Goal: Transaction & Acquisition: Purchase product/service

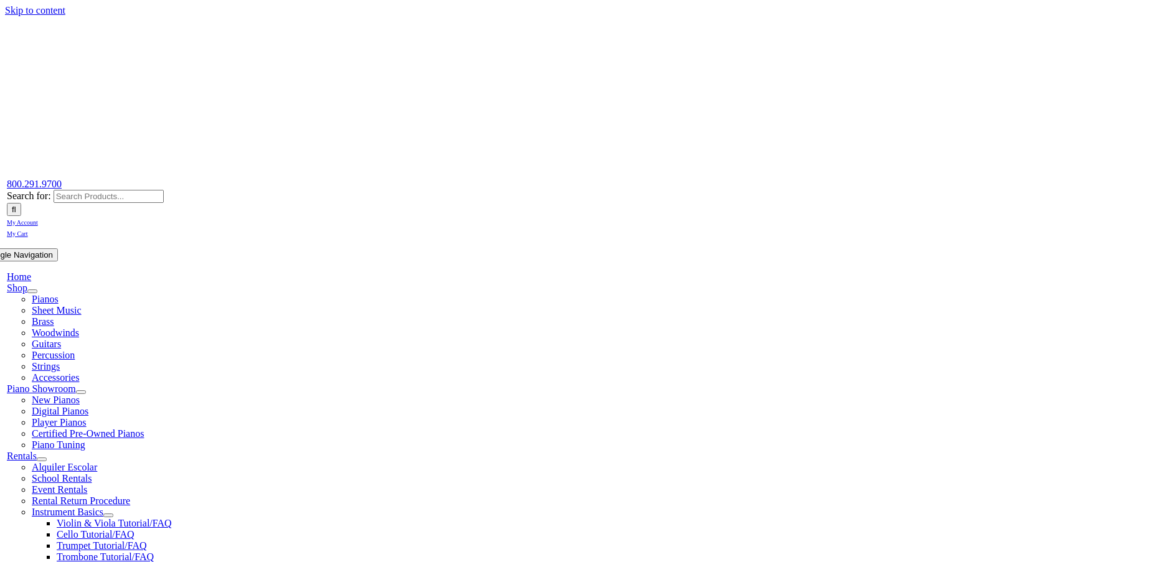
scroll to position [211, 0]
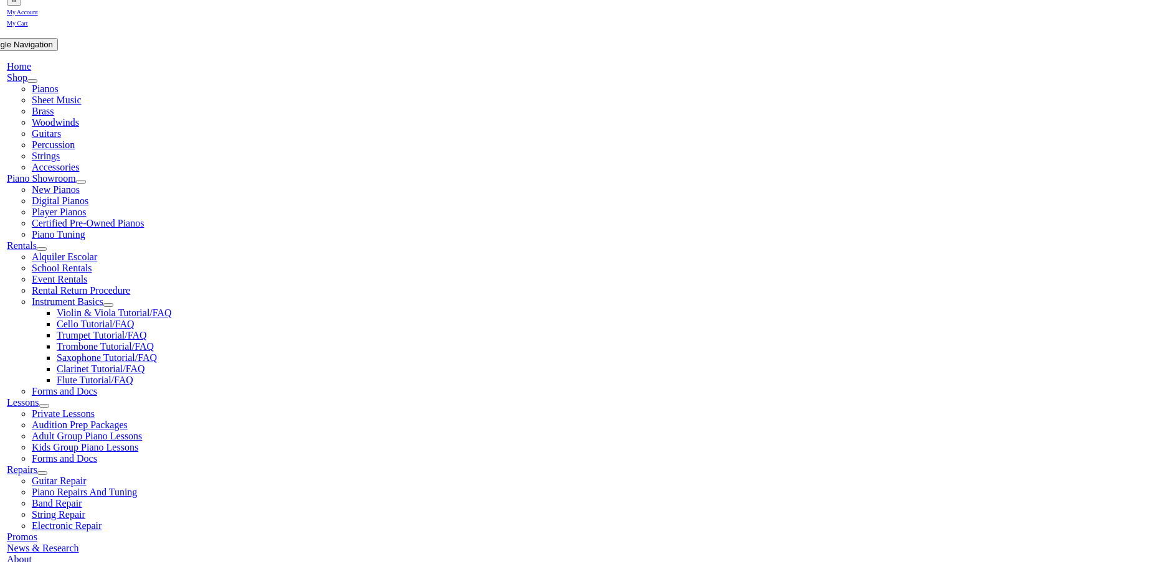
type input "sha"
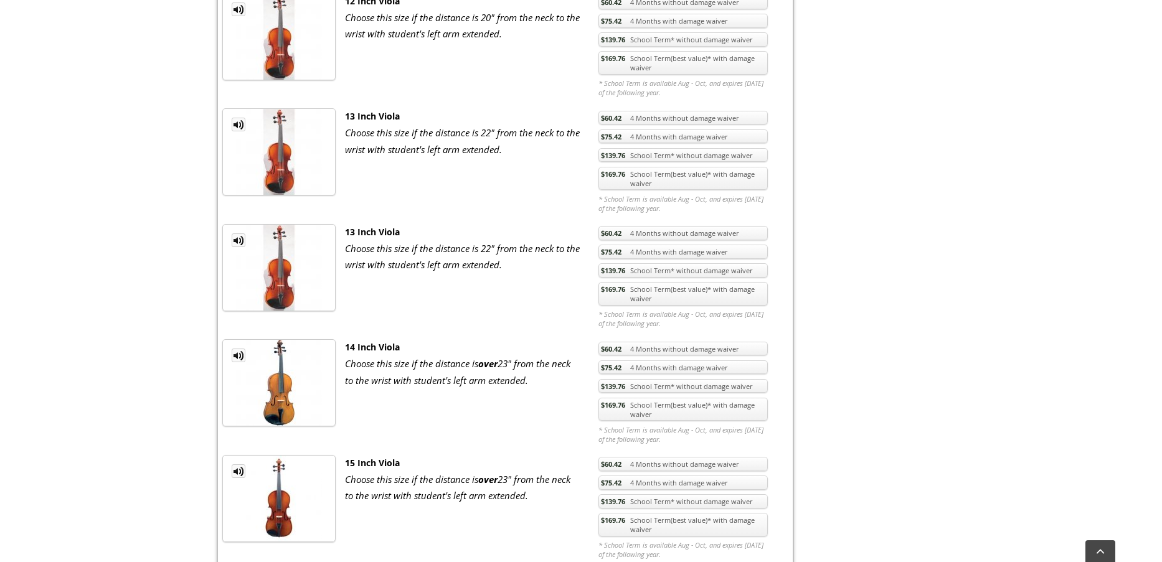
scroll to position [1256, 0]
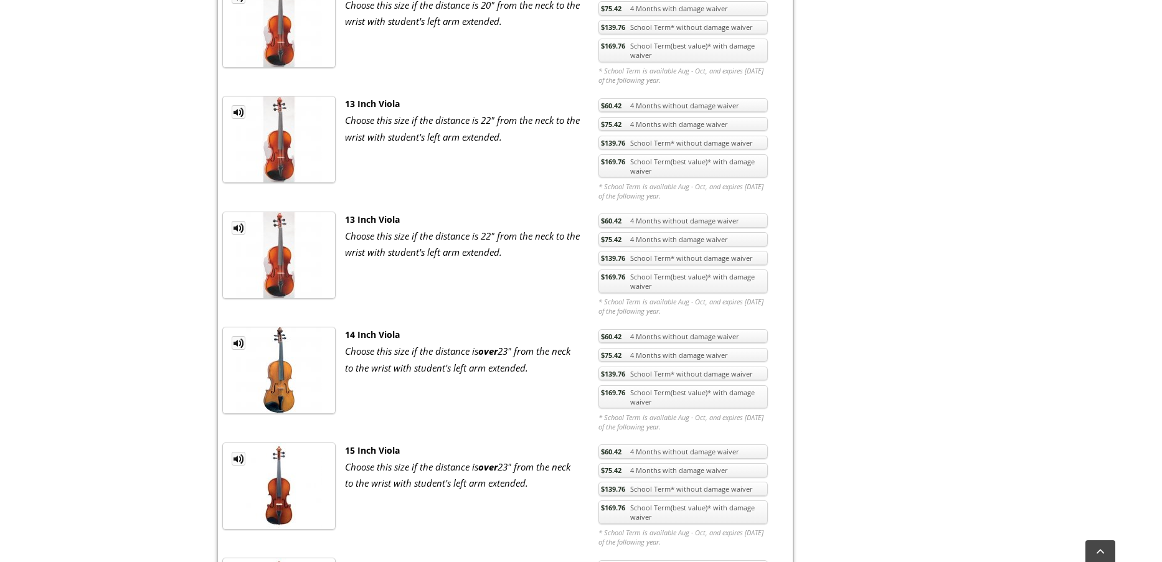
click at [631, 285] on link "$169.76 School Term(best value)* with damage waiver" at bounding box center [683, 282] width 169 height 24
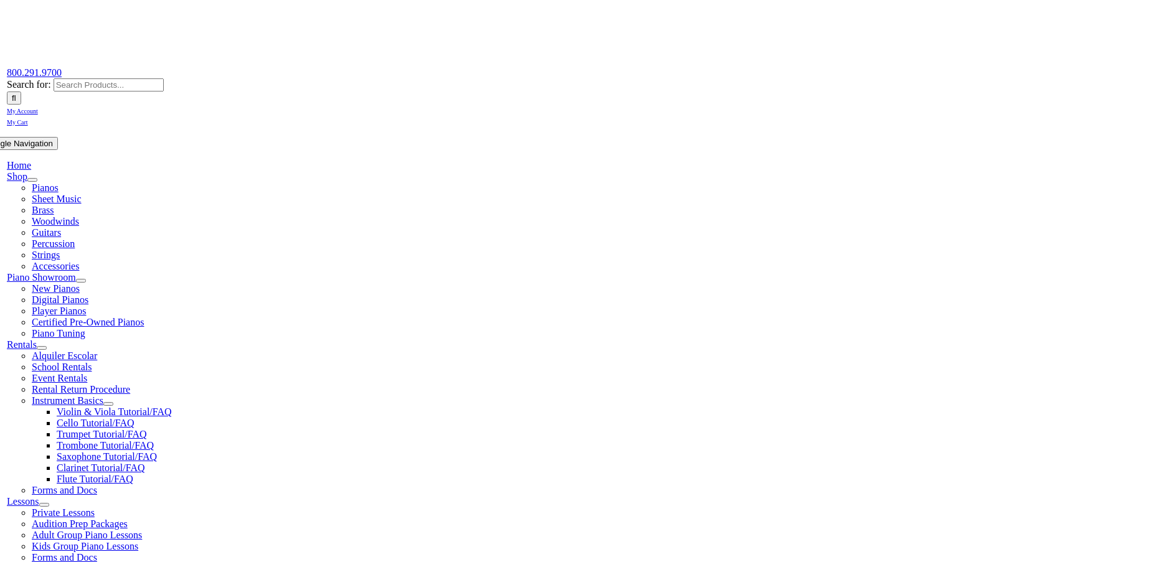
scroll to position [188, 0]
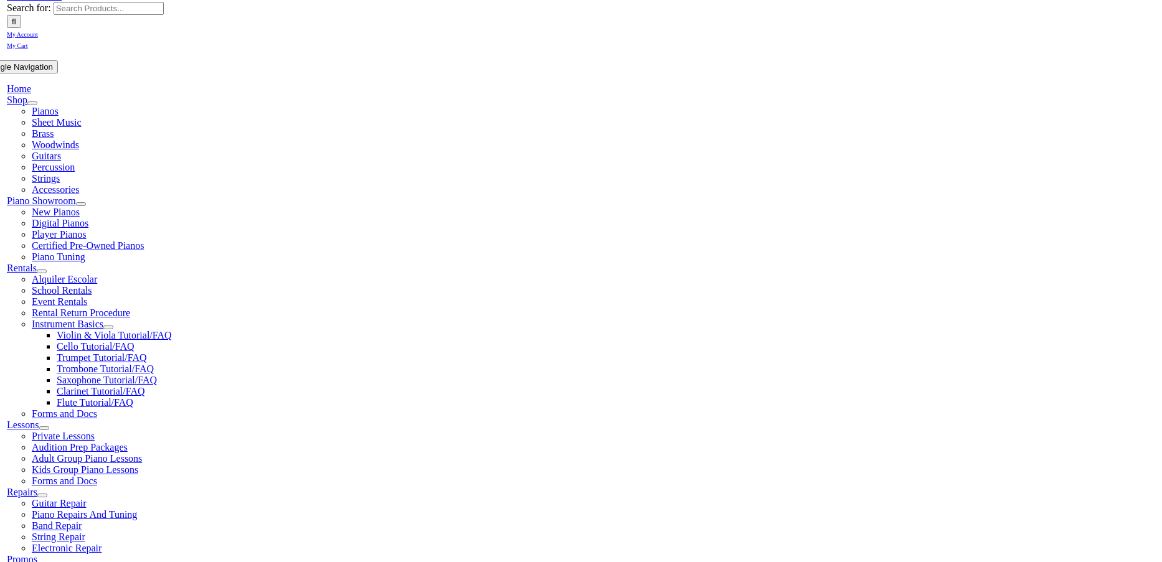
checkbox input"] "true"
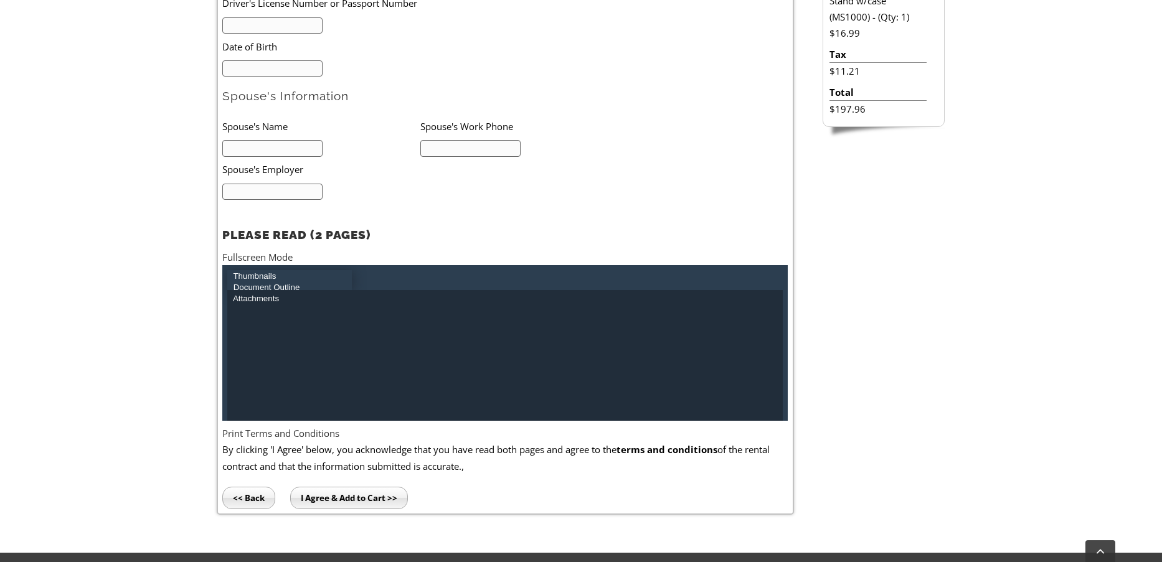
scroll to position [534, 0]
type input "2"
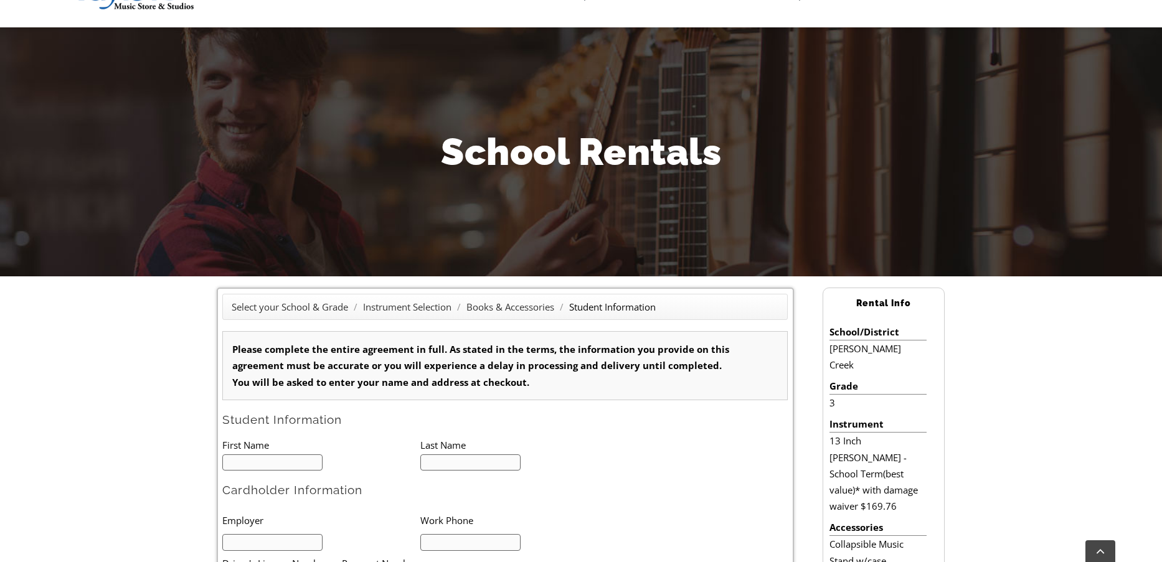
scroll to position [201, 0]
